Goal: Information Seeking & Learning: Learn about a topic

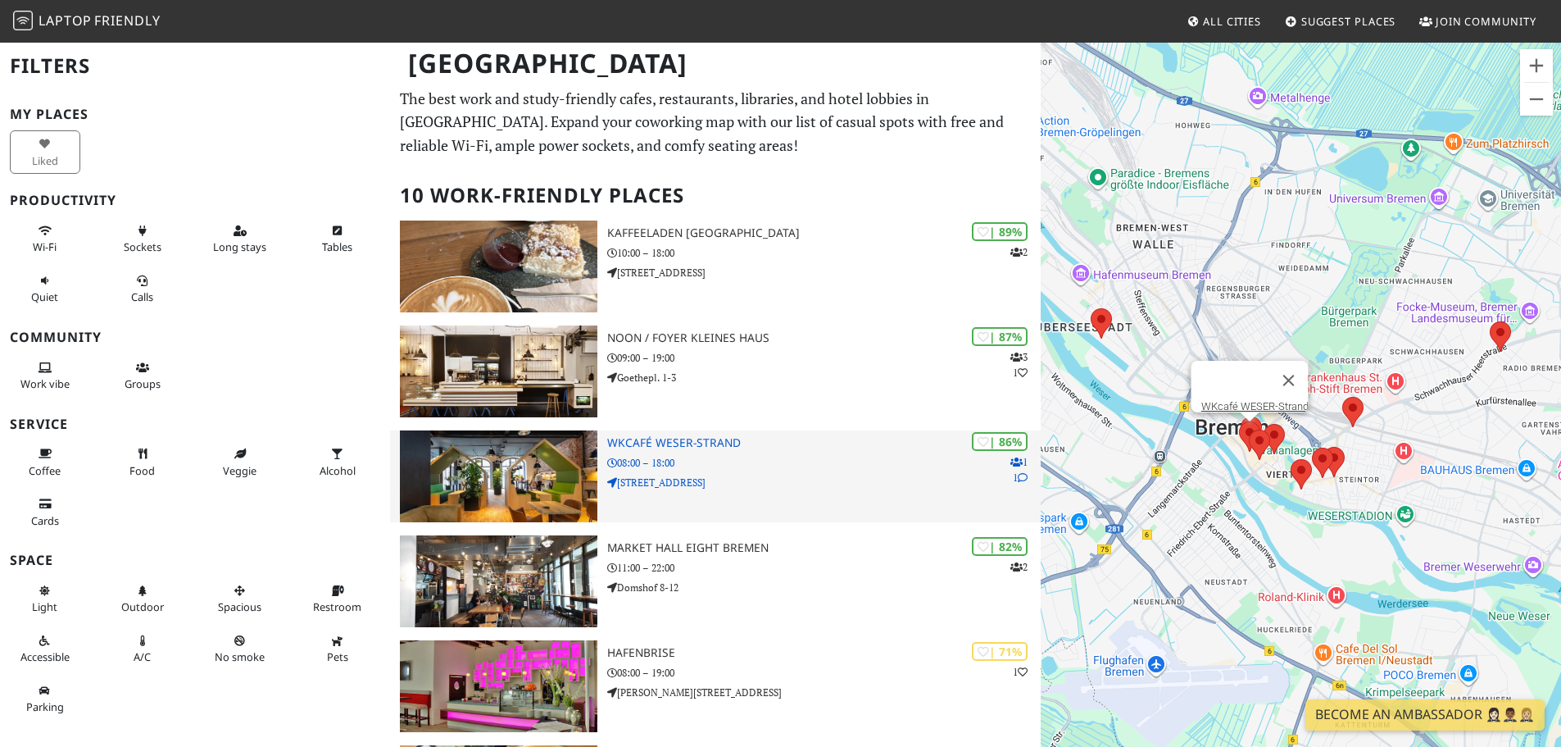
click at [522, 487] on img at bounding box center [499, 476] width 198 height 92
